Goal: Task Accomplishment & Management: Use online tool/utility

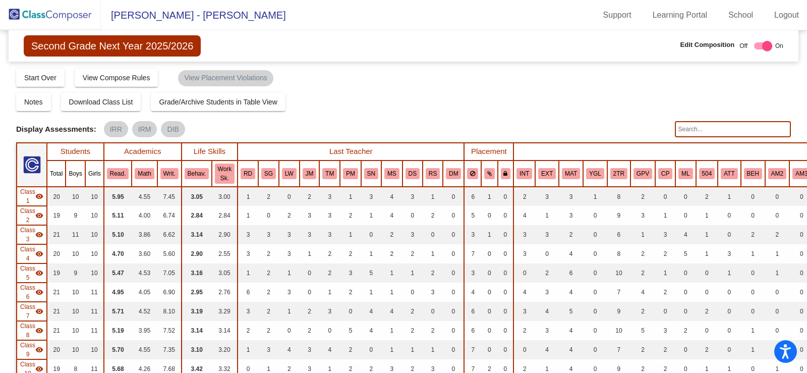
scroll to position [403, 0]
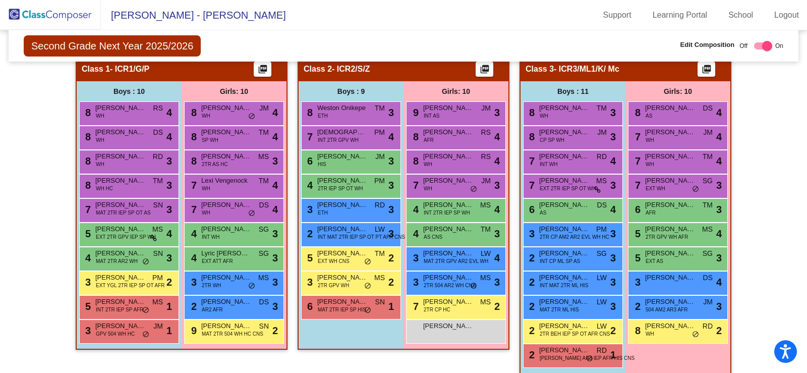
click at [28, 16] on img at bounding box center [50, 15] width 101 height 30
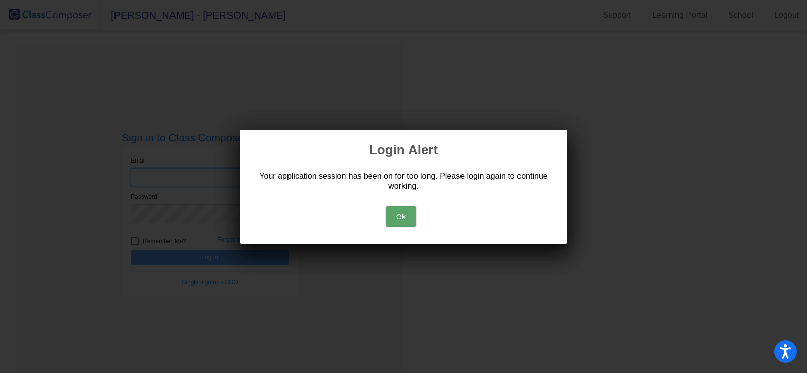
type input "[EMAIL_ADDRESS][DOMAIN_NAME]"
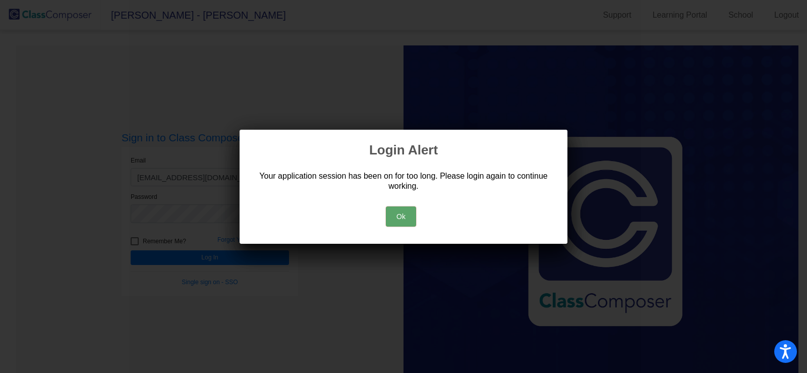
click at [406, 231] on mat-dialog-container "Login Alert Your application session has been on for too long. Please login aga…" at bounding box center [404, 187] width 328 height 114
click at [401, 219] on button "Ok" at bounding box center [401, 216] width 30 height 20
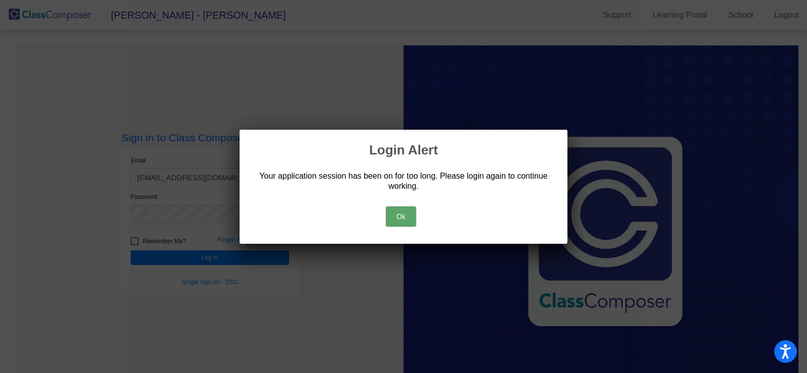
click at [404, 219] on button "Ok" at bounding box center [401, 216] width 30 height 20
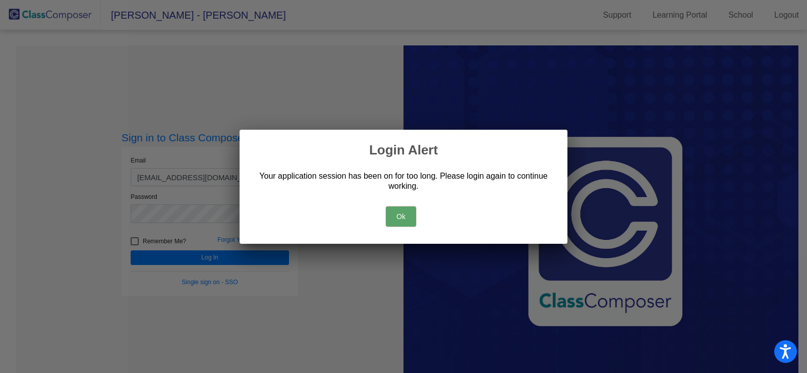
click at [402, 217] on button "Ok" at bounding box center [401, 216] width 30 height 20
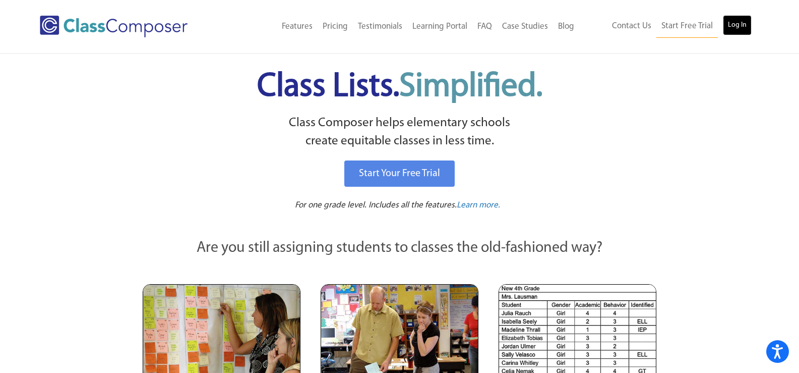
click at [745, 27] on link "Log In" at bounding box center [737, 25] width 29 height 20
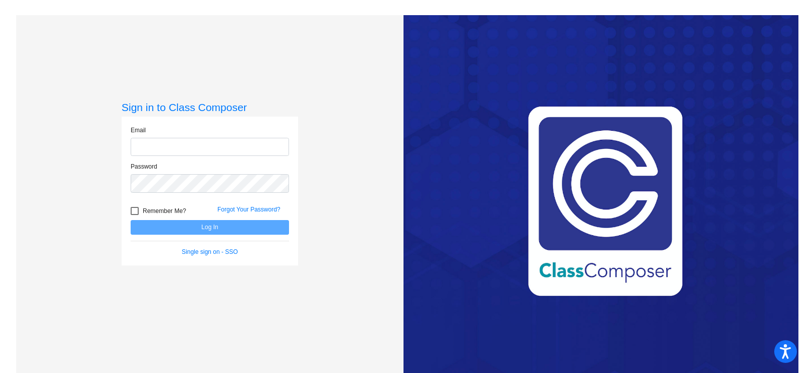
type input "[EMAIL_ADDRESS][DOMAIN_NAME]"
click at [223, 226] on button "Log In" at bounding box center [210, 227] width 158 height 15
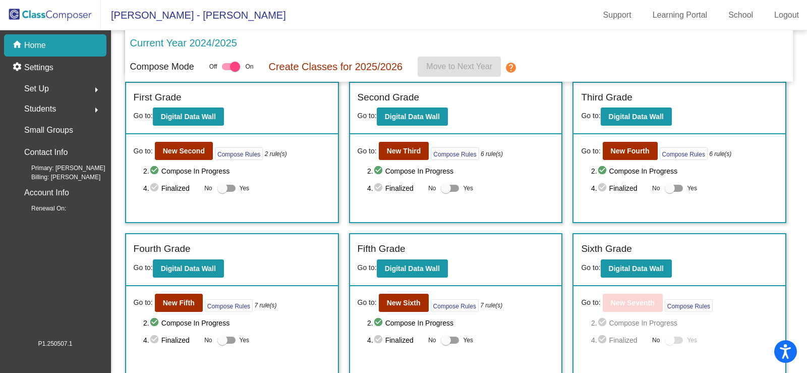
scroll to position [160, 0]
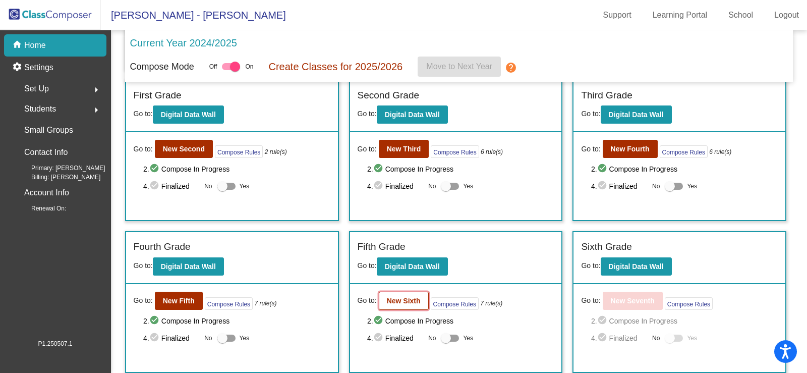
click at [392, 302] on b "New Sixth" at bounding box center [404, 301] width 34 height 8
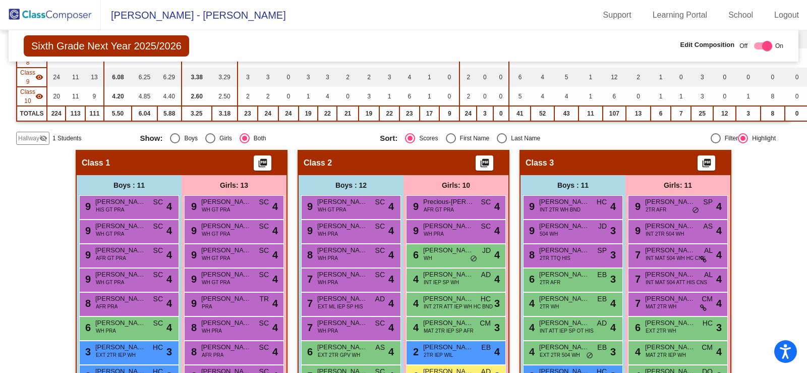
scroll to position [252, 0]
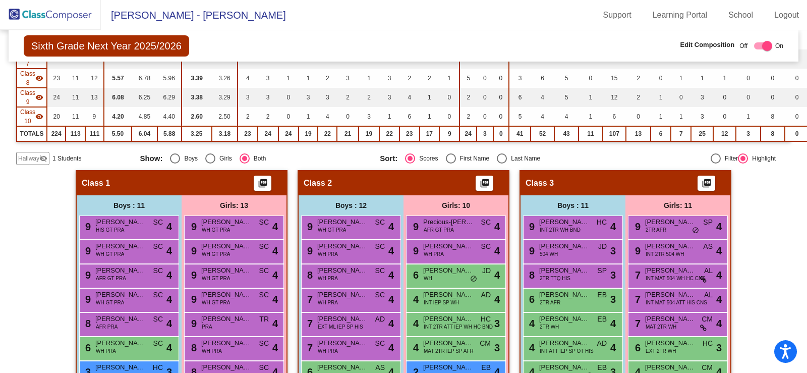
click at [29, 156] on span "Hallway" at bounding box center [28, 158] width 21 height 9
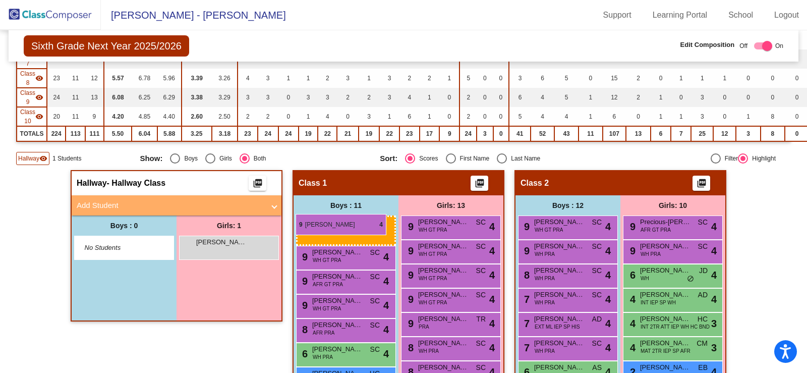
drag, startPoint x: 316, startPoint y: 227, endPoint x: 296, endPoint y: 214, distance: 24.1
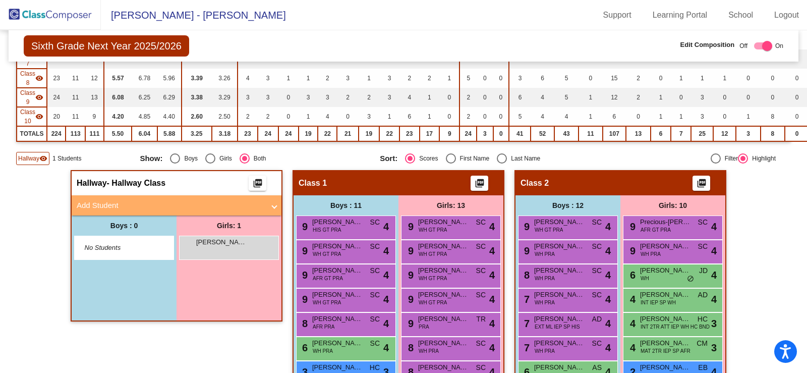
click at [23, 155] on span "Hallway" at bounding box center [28, 158] width 21 height 9
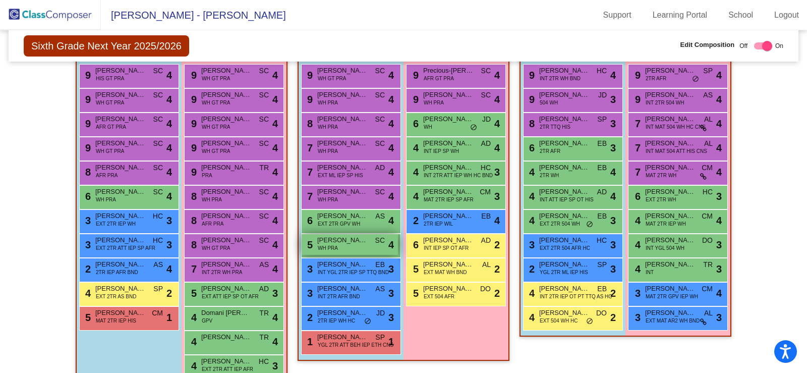
scroll to position [454, 0]
